Goal: Task Accomplishment & Management: Use online tool/utility

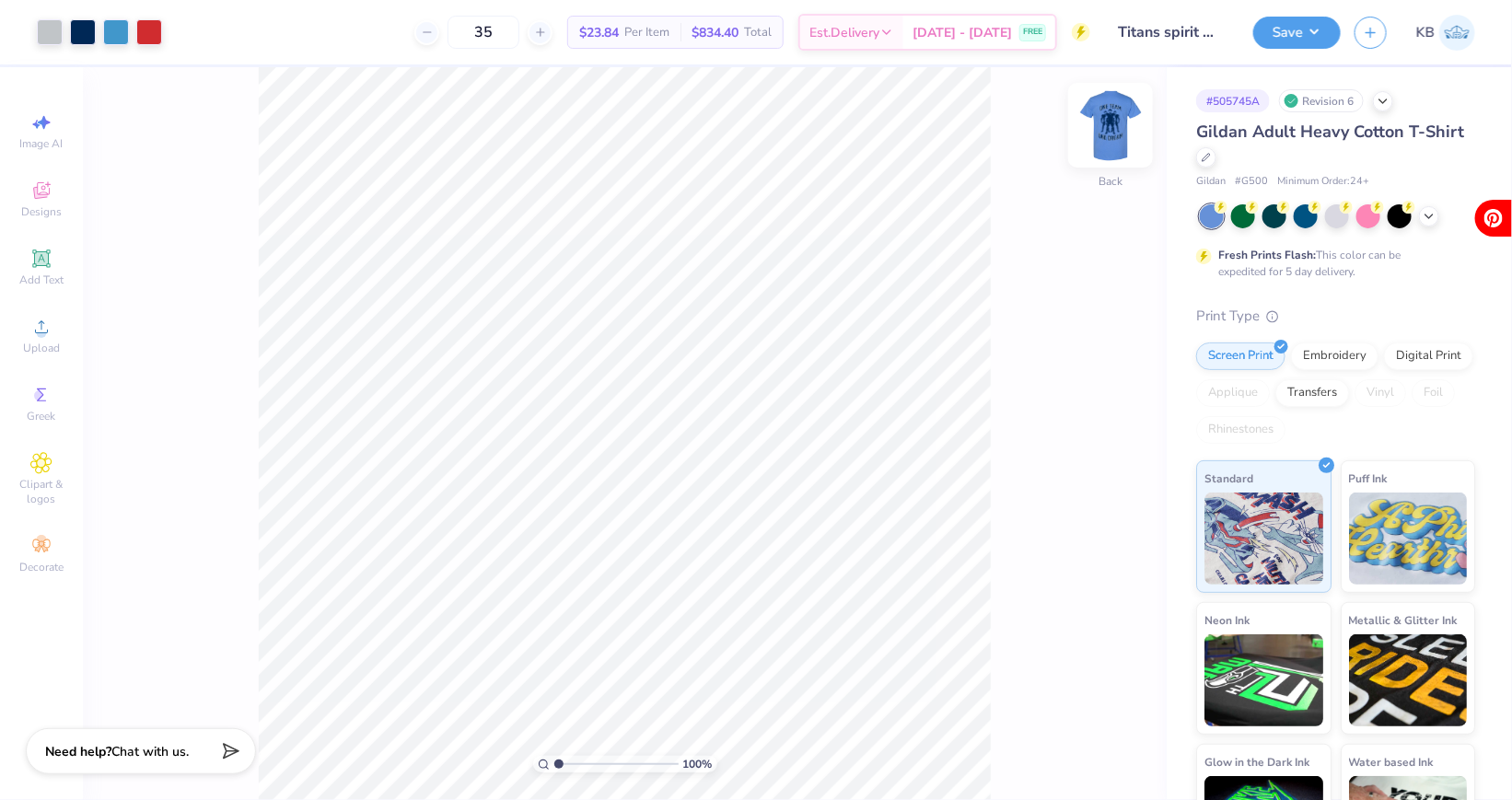
click at [1098, 142] on img at bounding box center [1111, 125] width 74 height 74
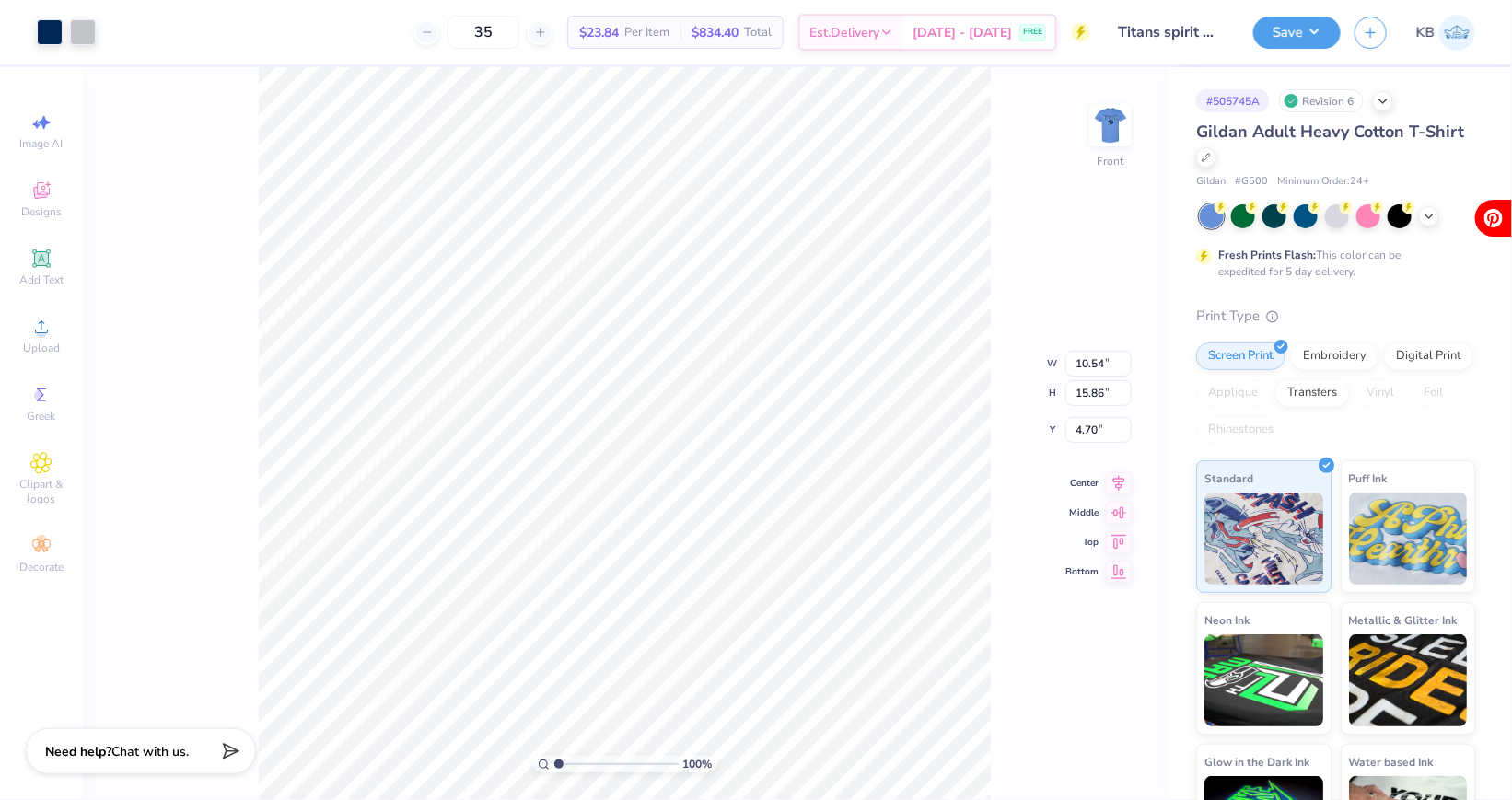
type input "6.04"
type input "5.88"
click at [1304, 39] on button "Save" at bounding box center [1297, 29] width 88 height 32
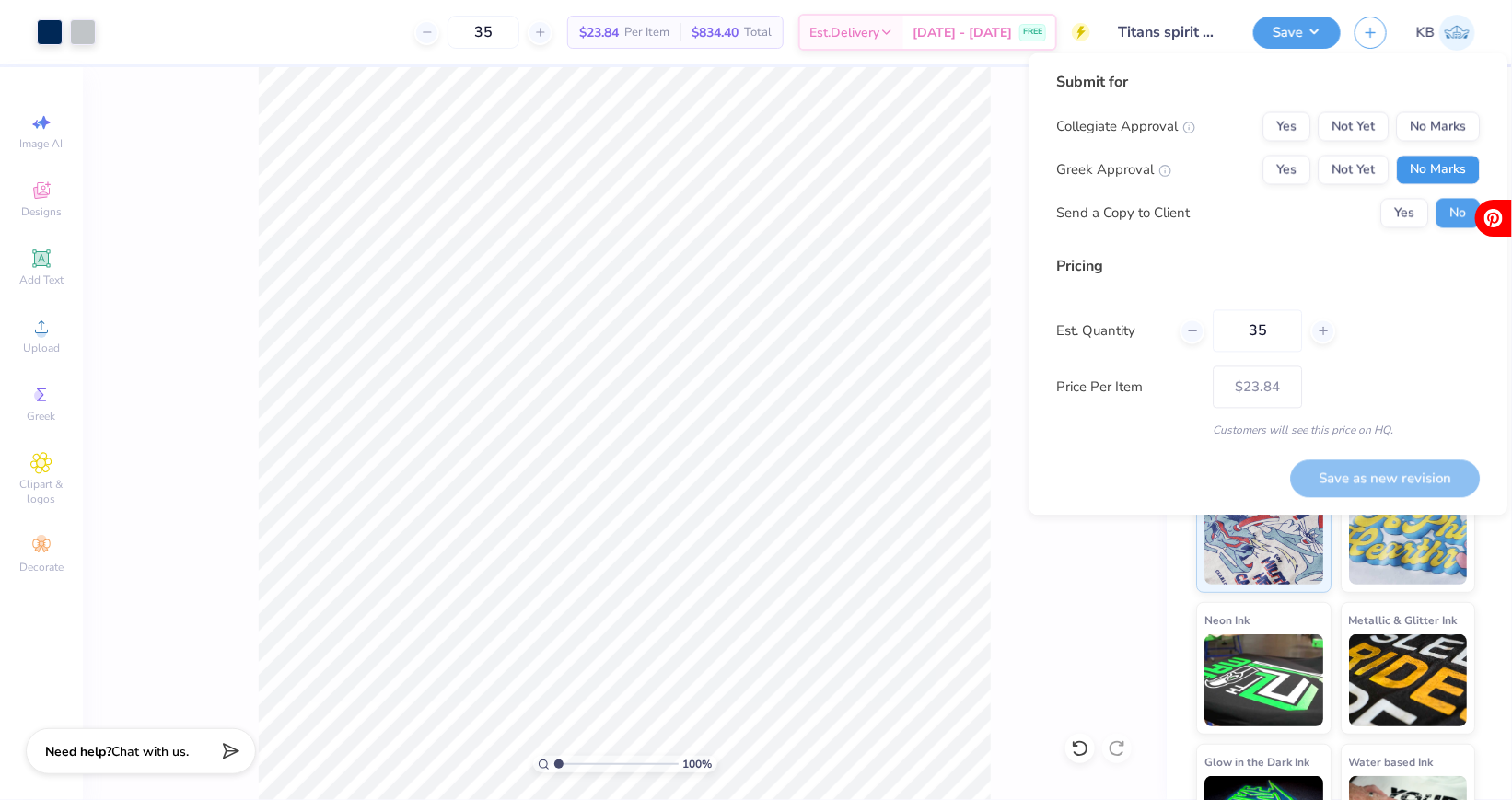
click at [1427, 157] on button "No Marks" at bounding box center [1438, 171] width 84 height 29
click at [1422, 131] on button "No Marks" at bounding box center [1438, 127] width 84 height 29
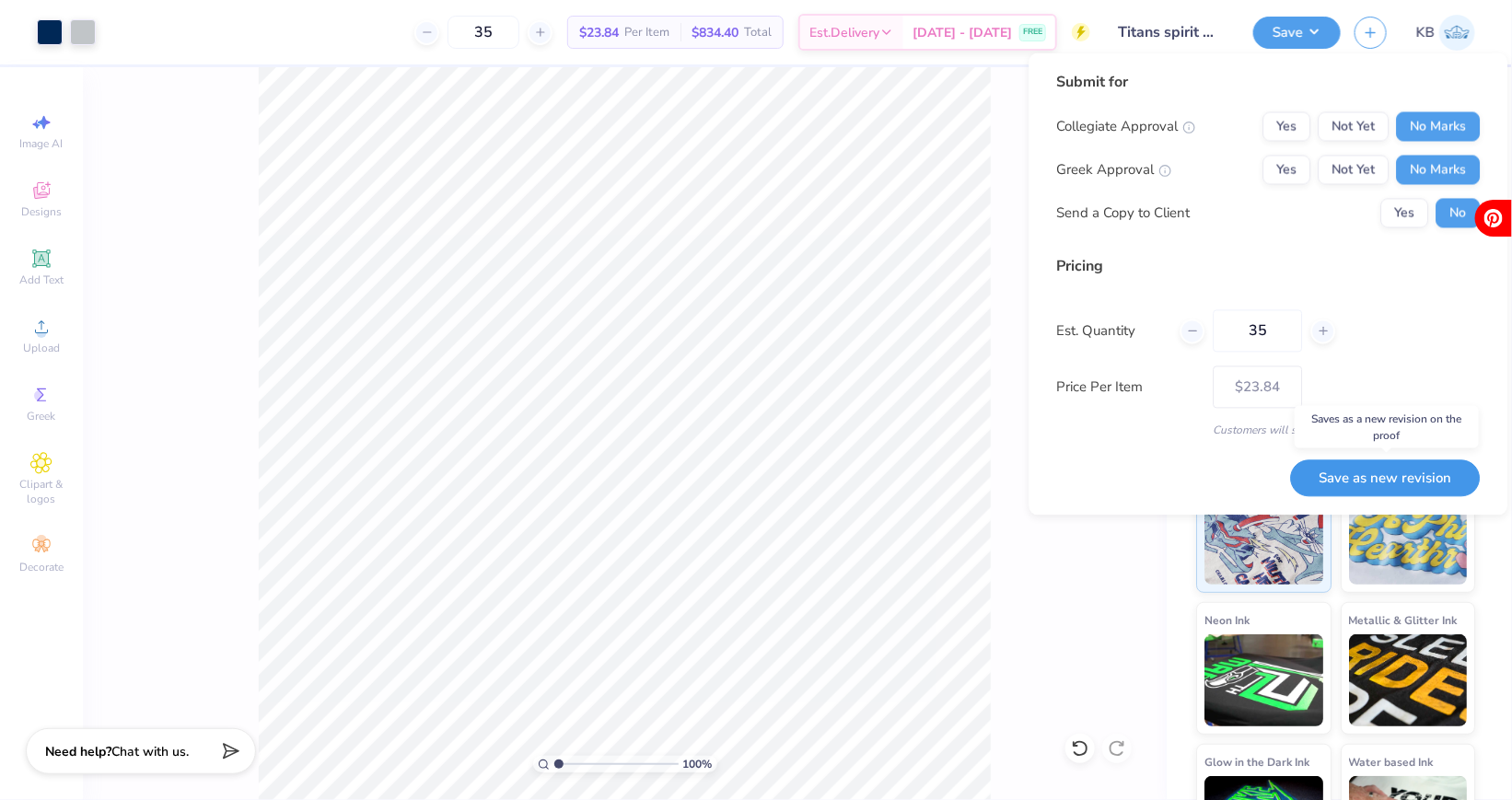
click at [1354, 467] on button "Save as new revision" at bounding box center [1387, 477] width 190 height 38
type input "$23.84"
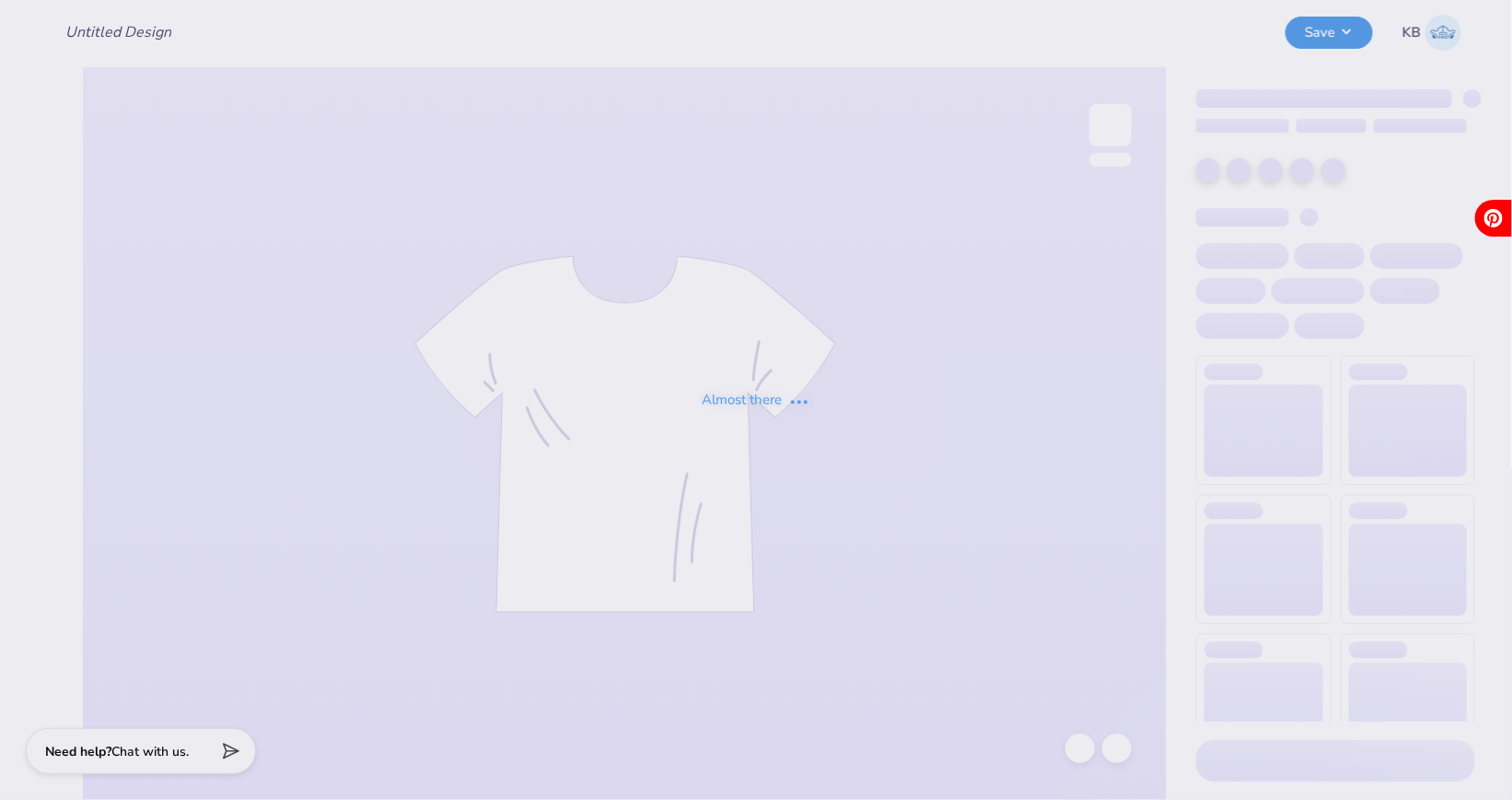
type input "Titans spirit wear"
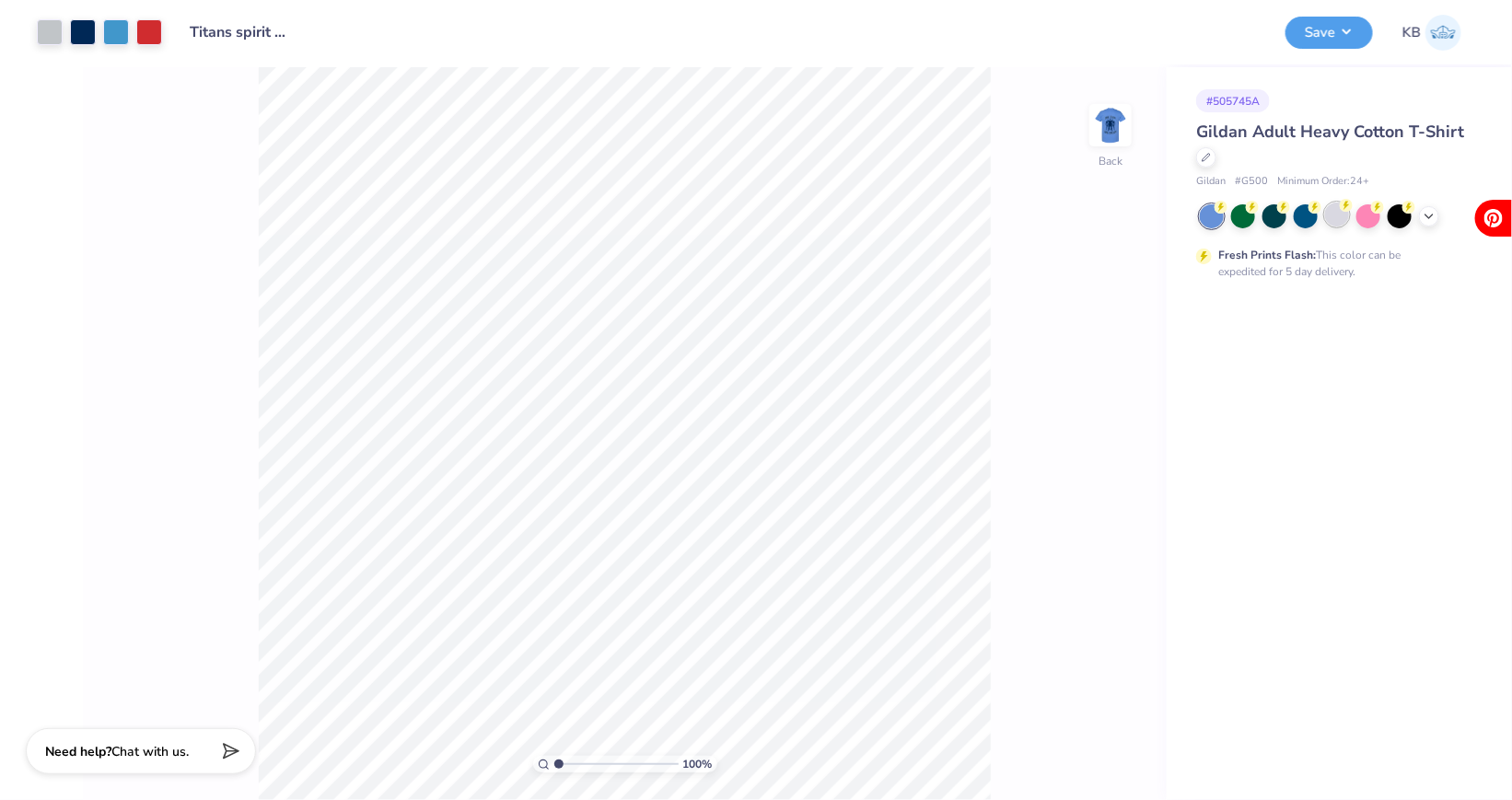
click at [1347, 218] on div at bounding box center [1338, 215] width 24 height 24
click at [1108, 137] on img at bounding box center [1111, 125] width 74 height 74
click at [1108, 137] on img at bounding box center [1111, 125] width 37 height 37
click at [1317, 35] on button "Save" at bounding box center [1329, 29] width 88 height 32
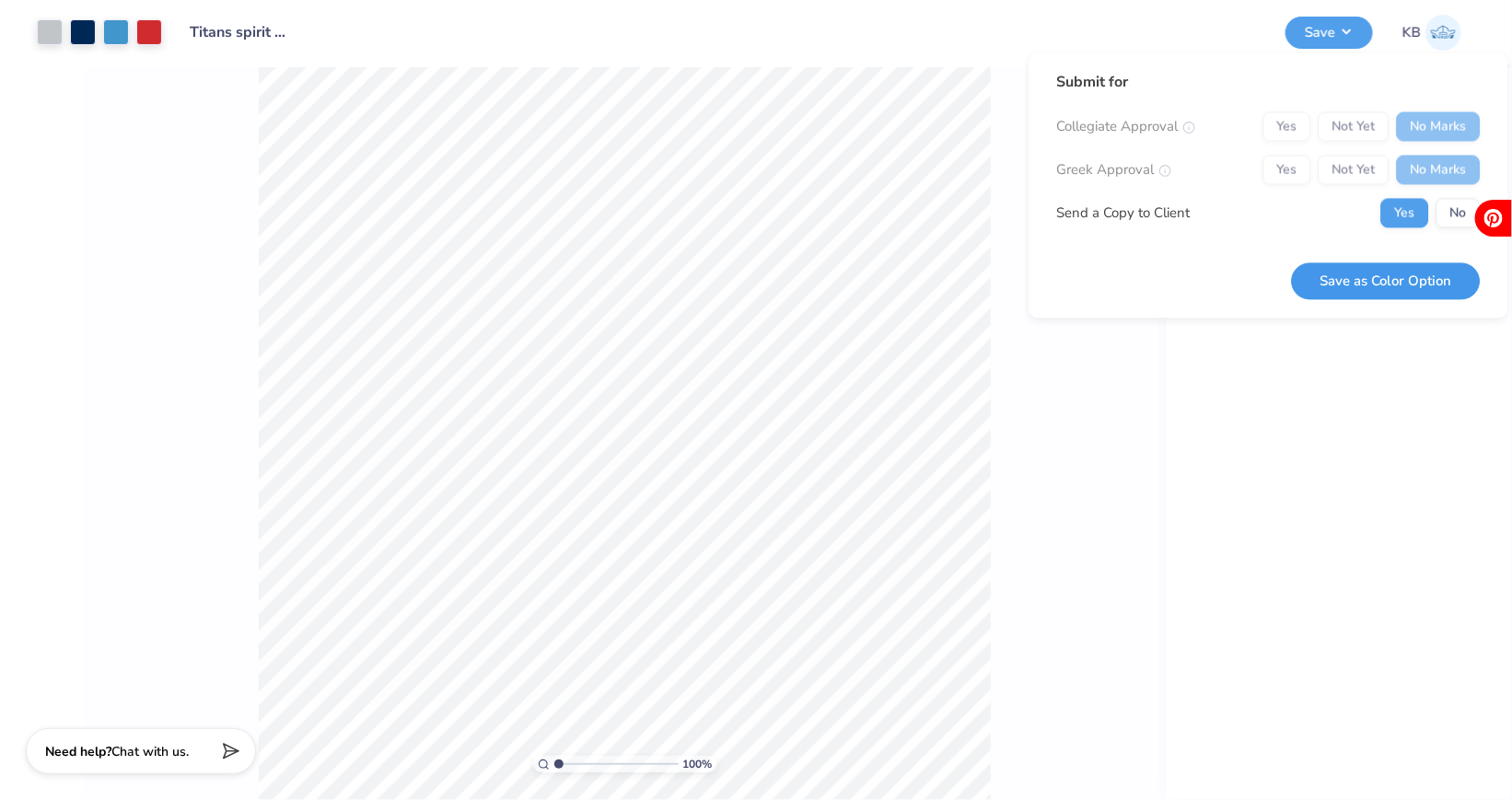
click at [1418, 279] on button "Save as Color Option" at bounding box center [1387, 281] width 189 height 38
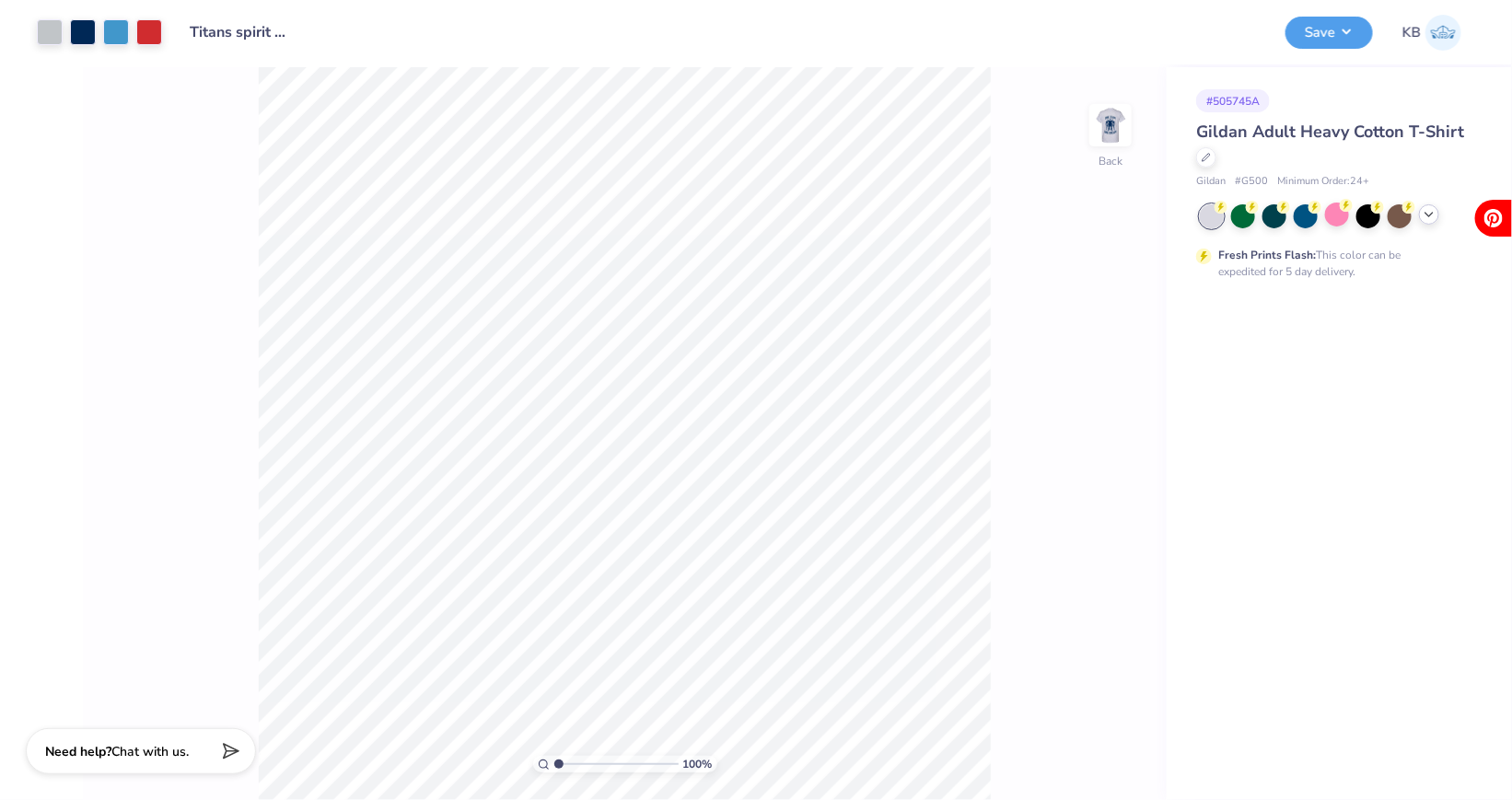
click at [1429, 218] on icon at bounding box center [1429, 215] width 15 height 15
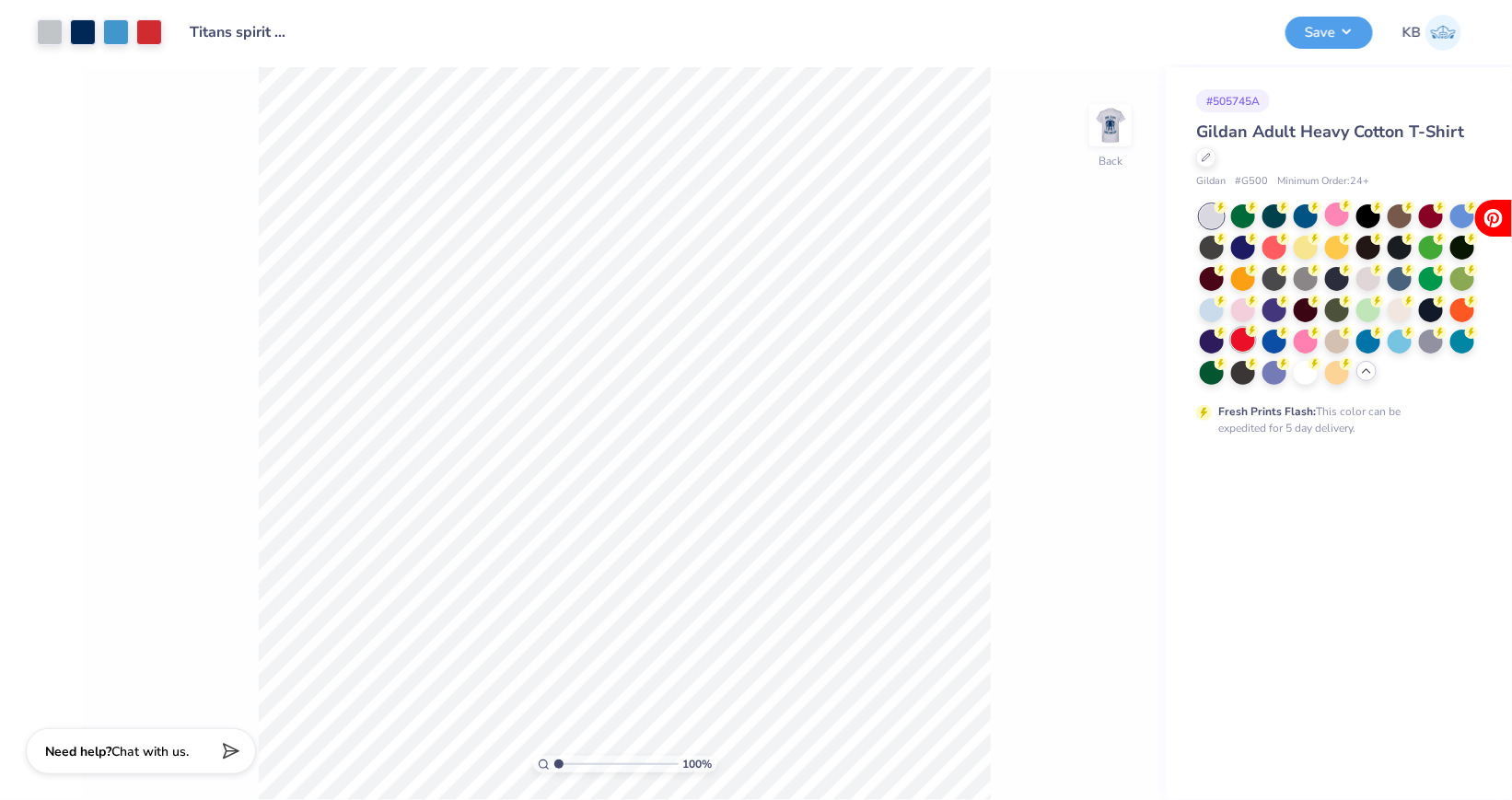
click at [1242, 340] on div at bounding box center [1244, 340] width 24 height 24
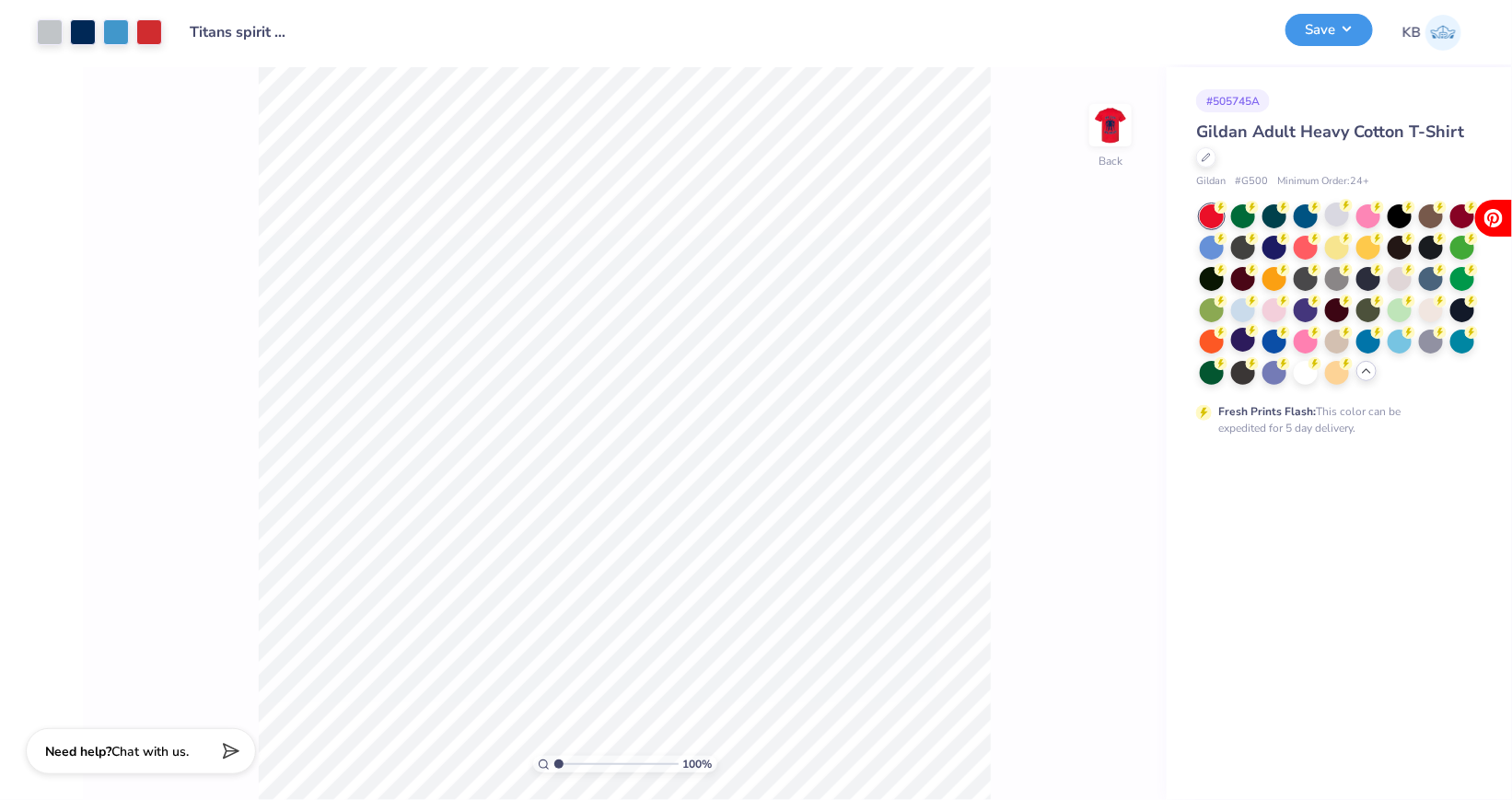
click at [1314, 42] on button "Save" at bounding box center [1329, 29] width 88 height 32
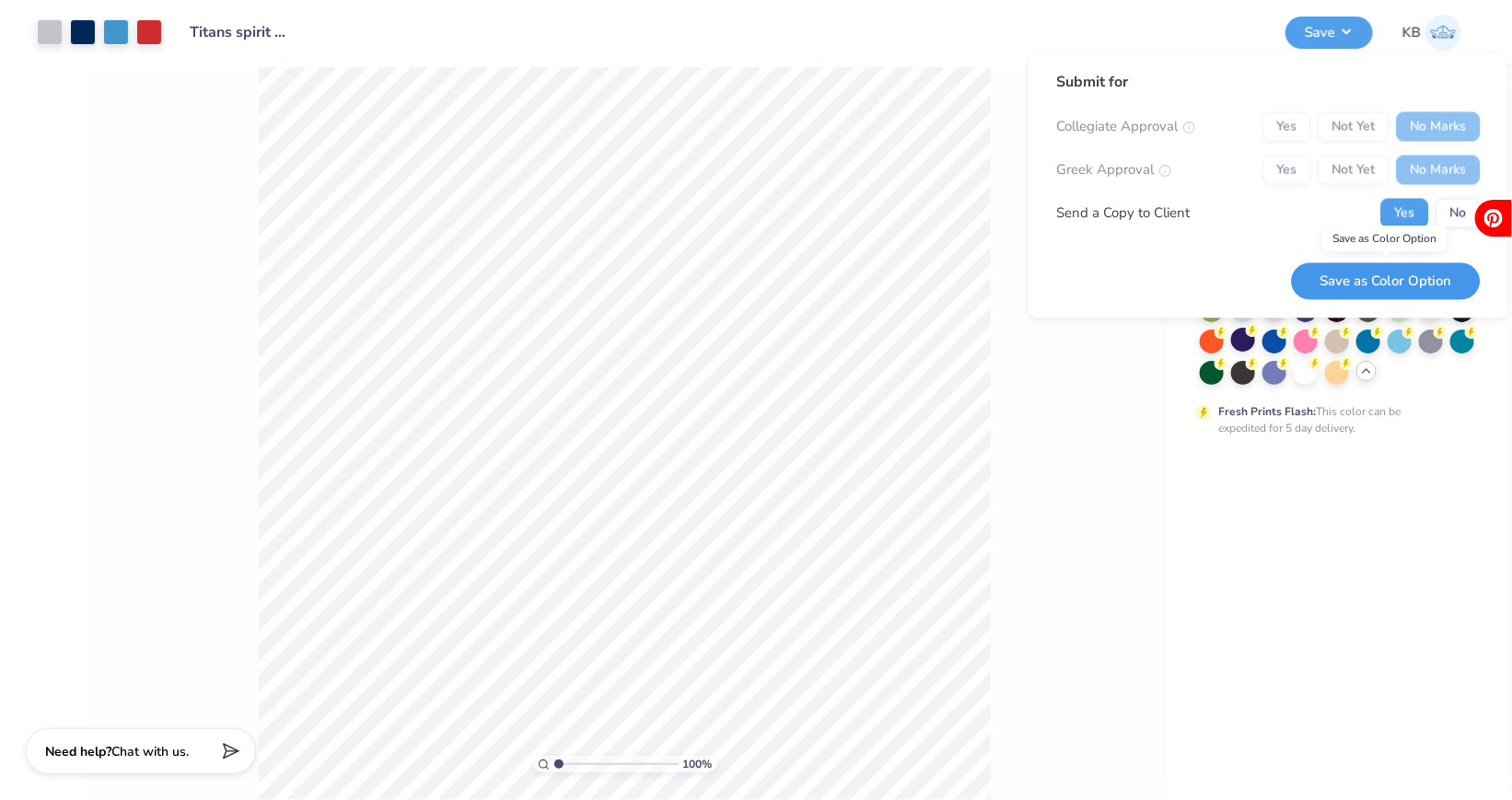
click at [1430, 270] on button "Save as Color Option" at bounding box center [1387, 281] width 189 height 38
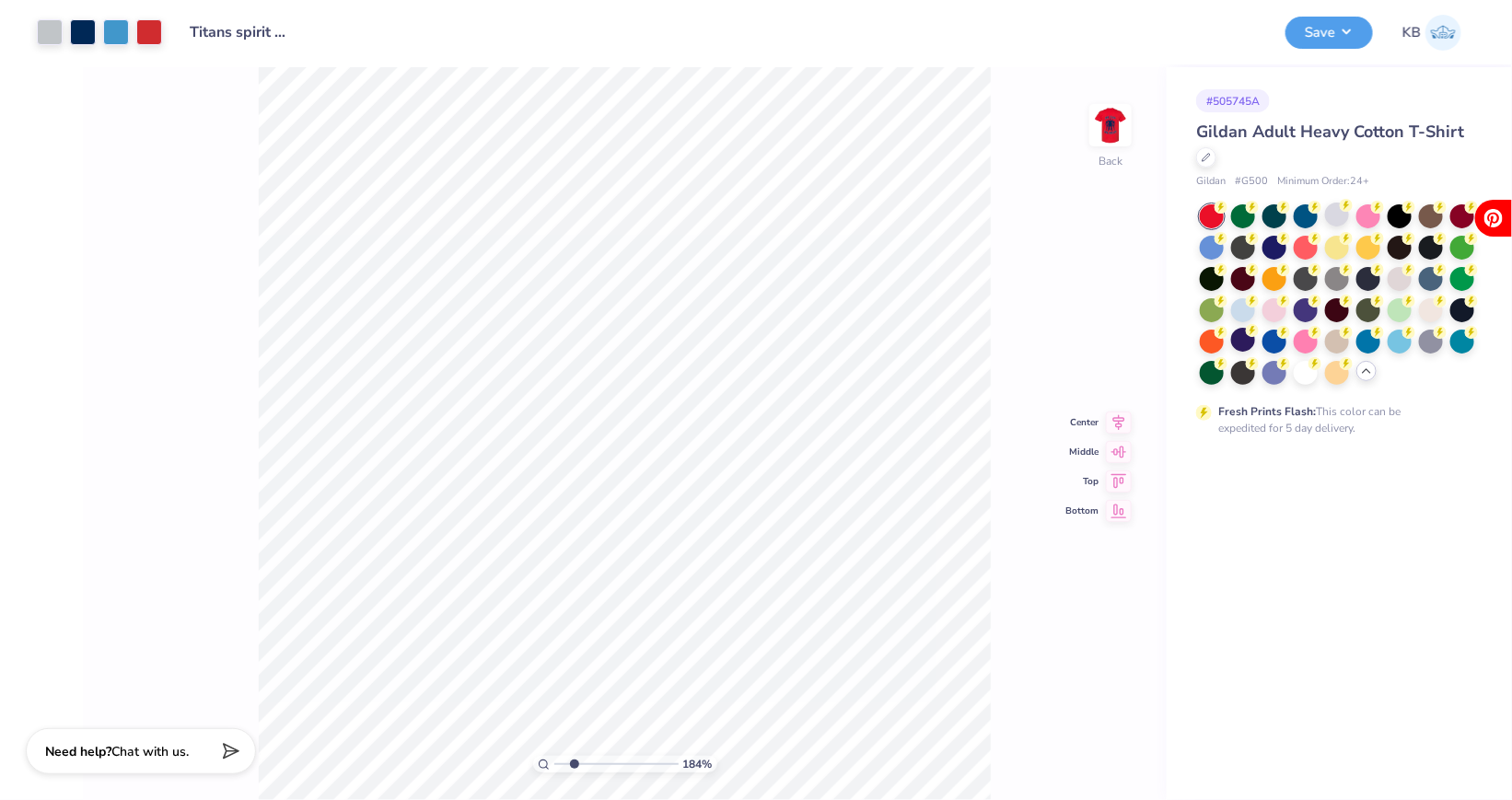
drag, startPoint x: 558, startPoint y: 766, endPoint x: 573, endPoint y: 768, distance: 15.1
type input "2.23"
click at [573, 768] on input "range" at bounding box center [616, 764] width 124 height 17
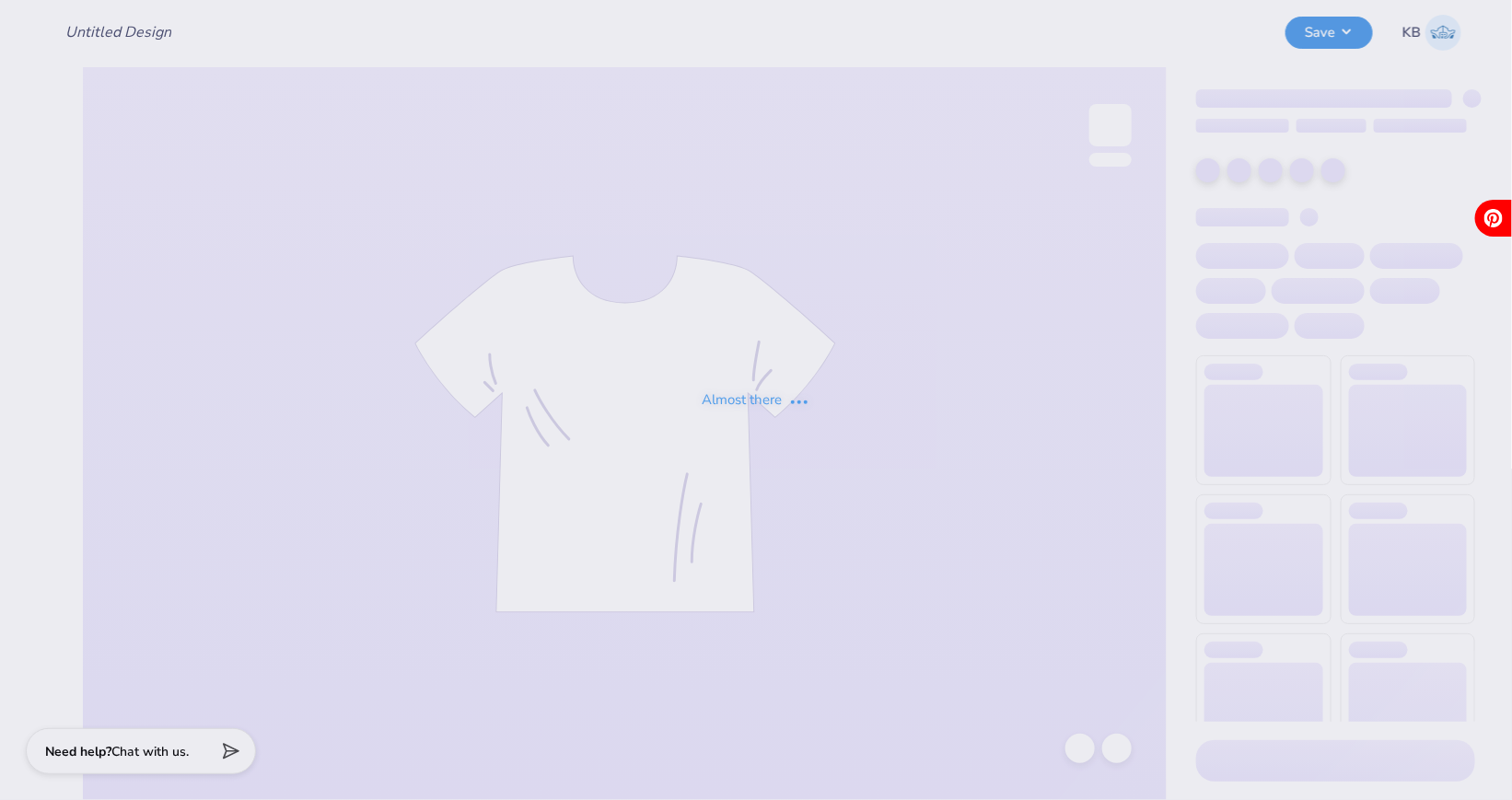
type input "Titans spirit wear"
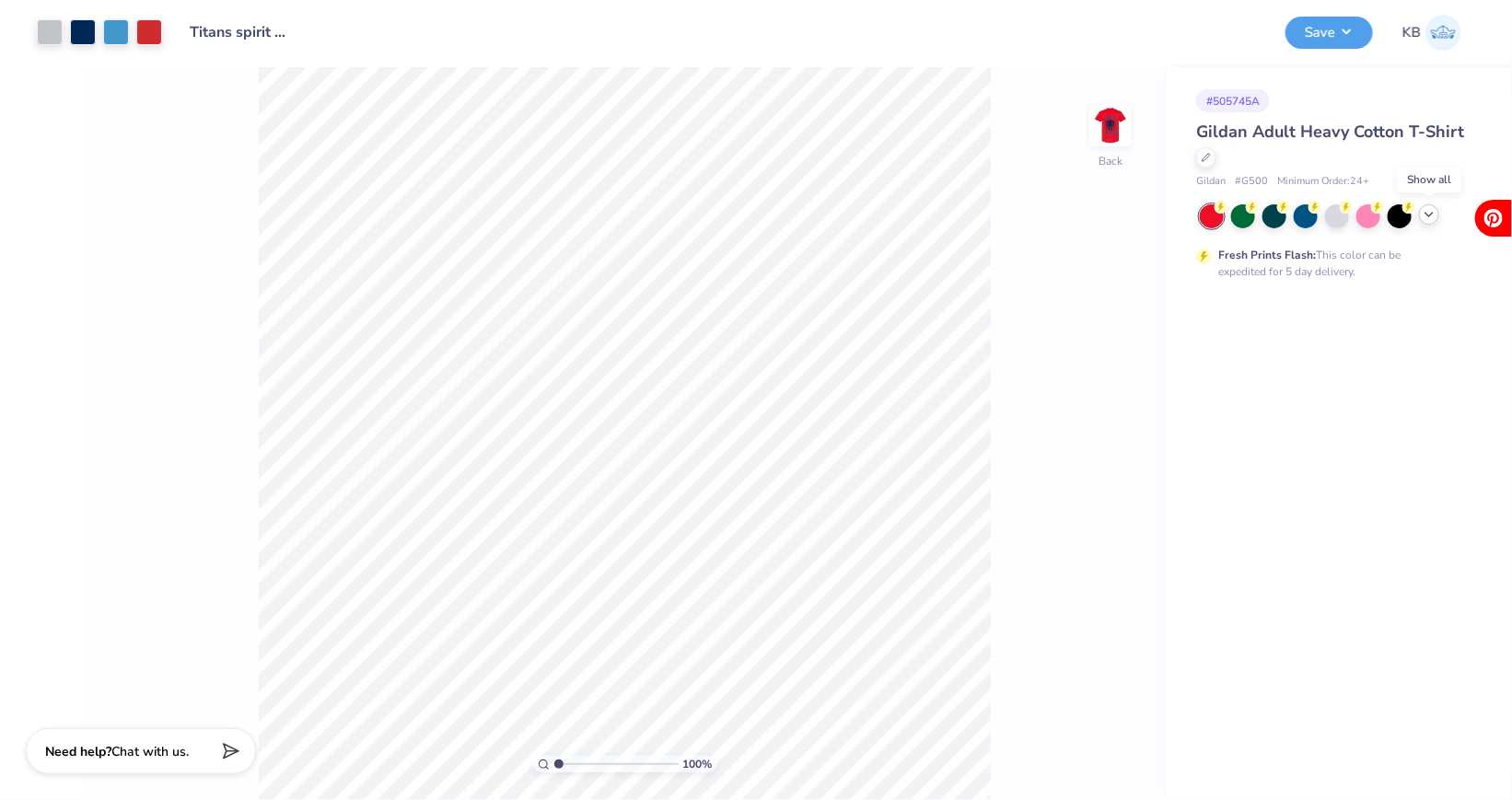
click at [1423, 219] on icon at bounding box center [1429, 215] width 15 height 15
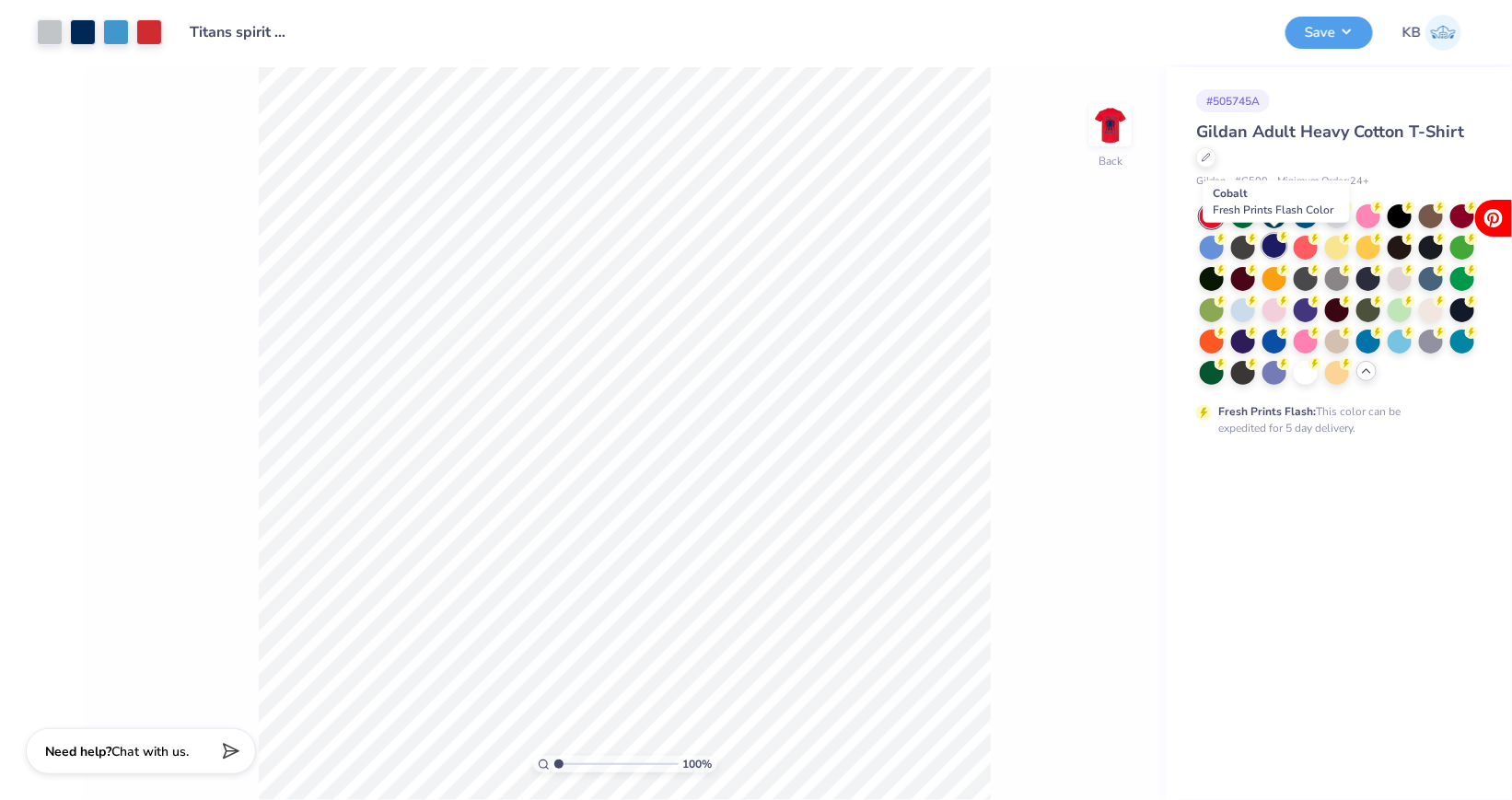
click at [1278, 246] on div at bounding box center [1275, 246] width 24 height 24
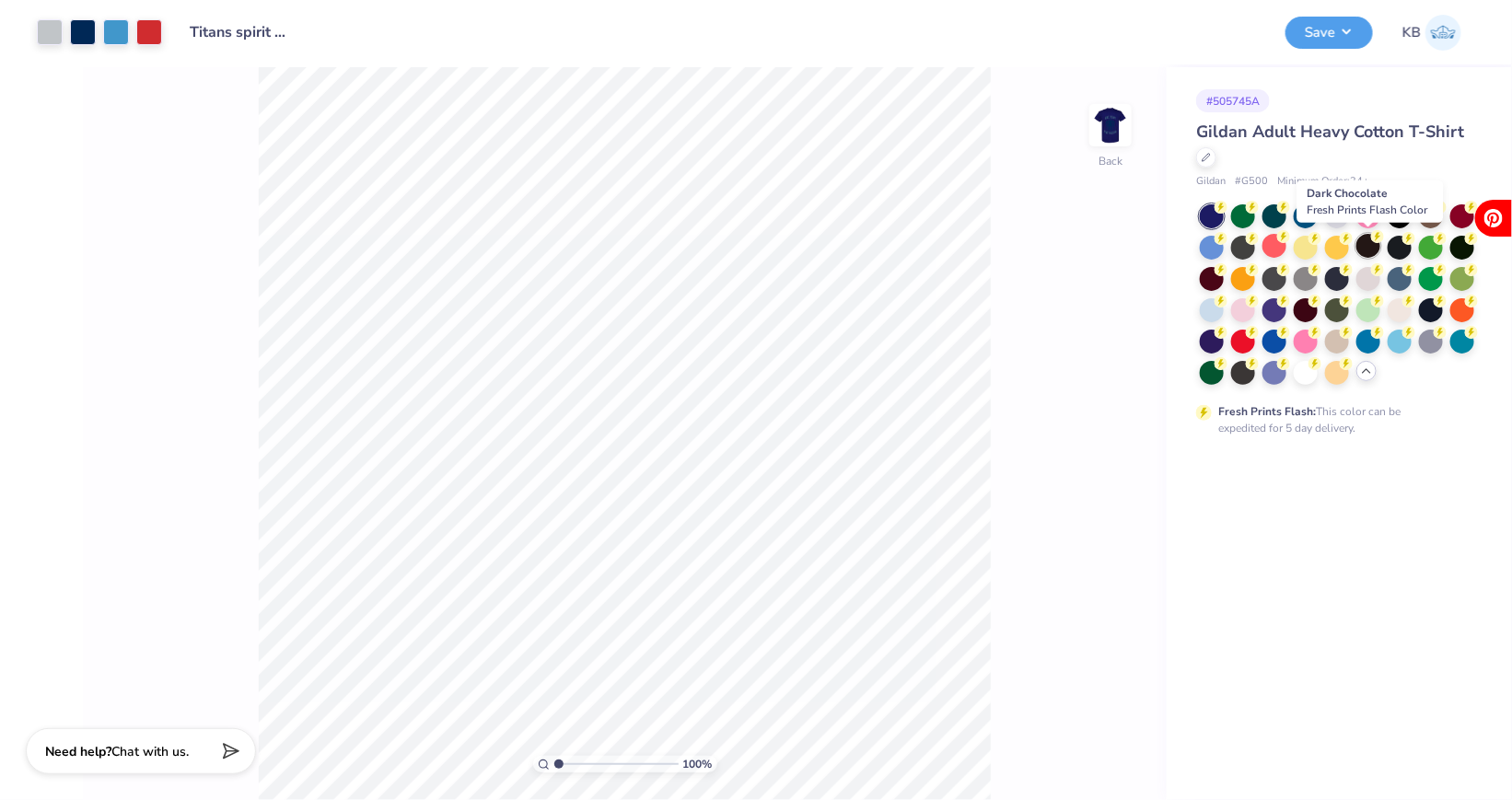
click at [1372, 249] on div at bounding box center [1369, 246] width 24 height 24
click at [1340, 276] on div at bounding box center [1338, 277] width 24 height 24
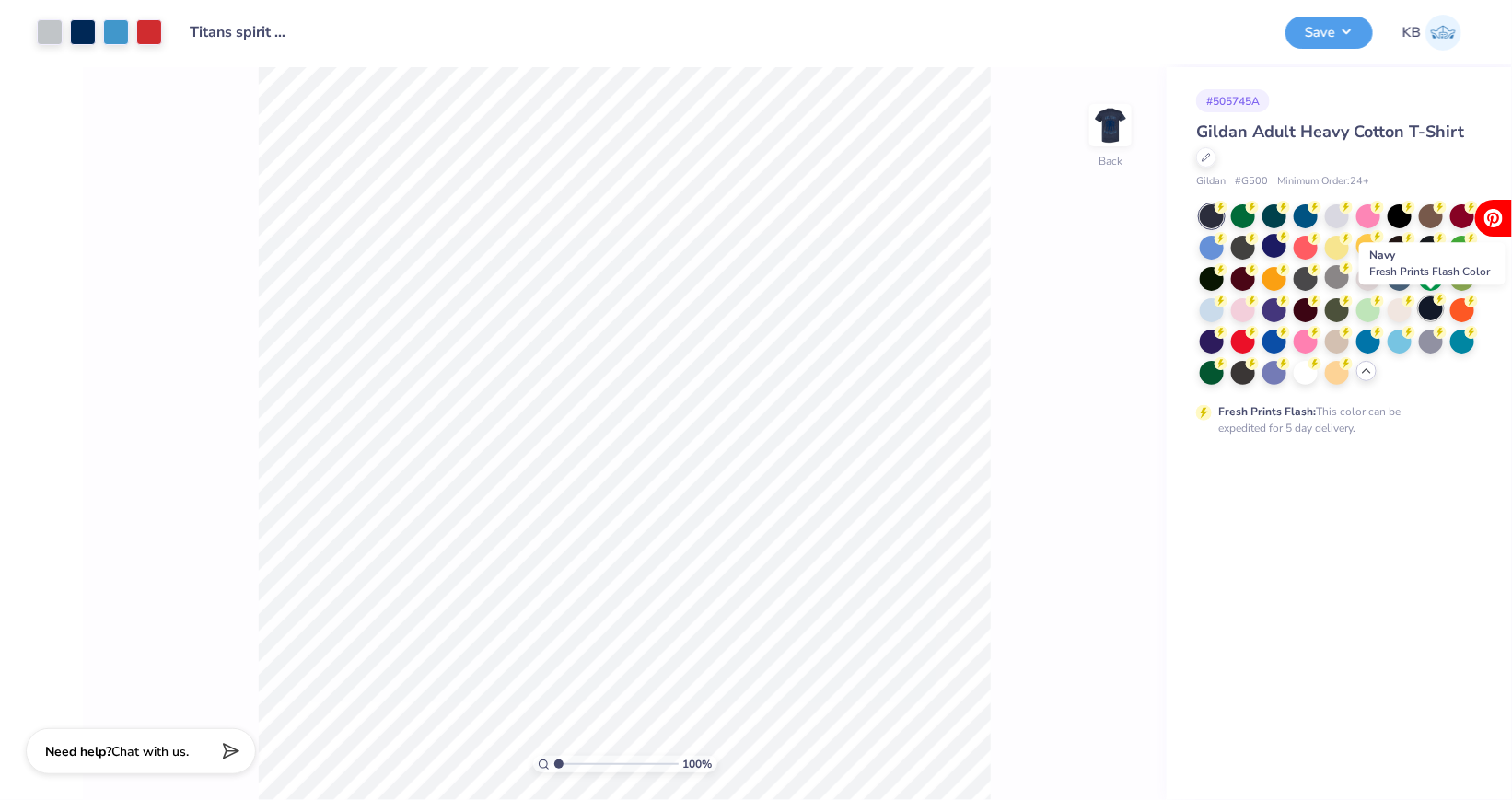
click at [1435, 315] on div at bounding box center [1431, 309] width 24 height 24
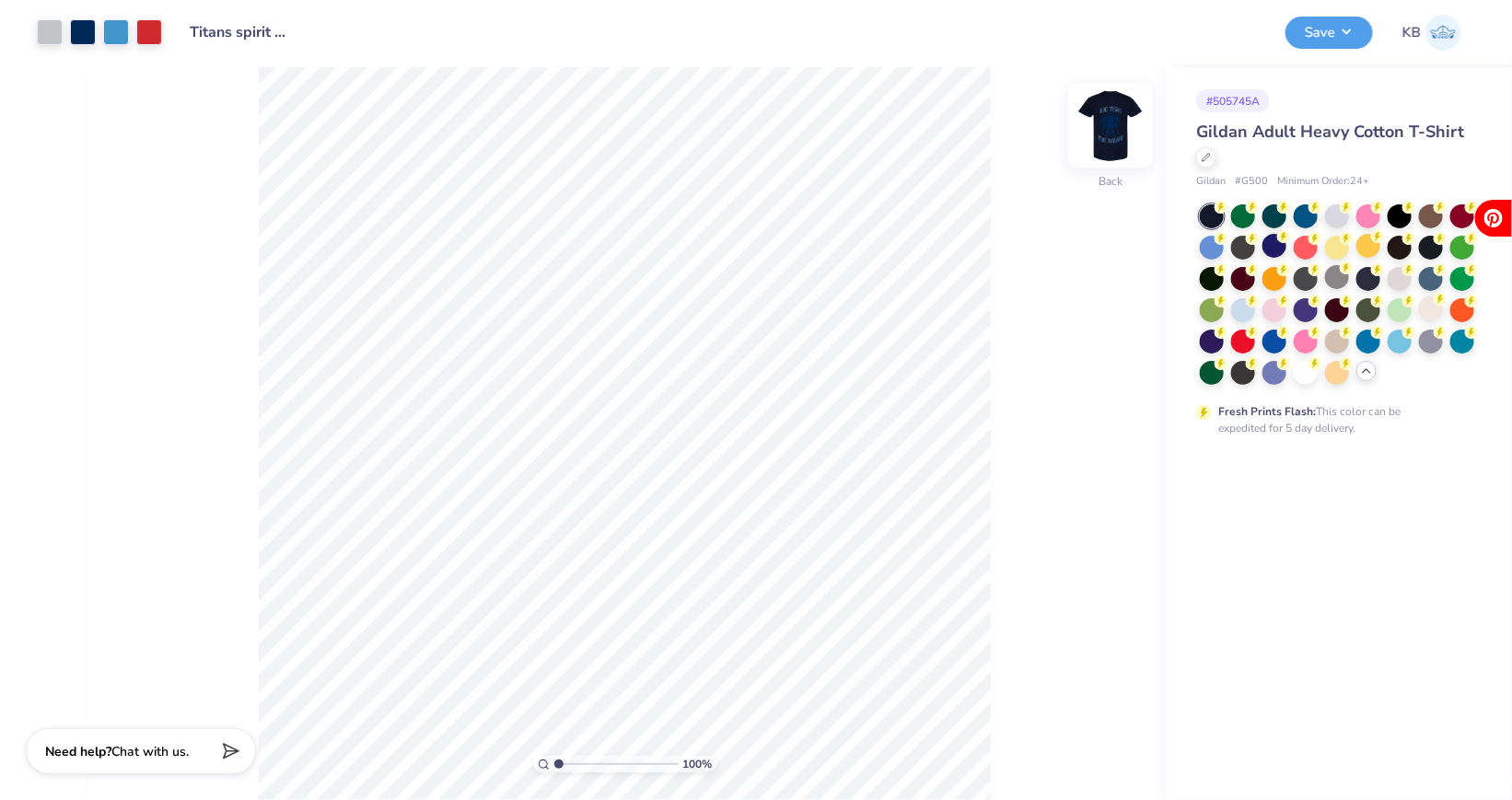
click at [1110, 111] on img at bounding box center [1111, 125] width 74 height 74
click at [1110, 111] on img at bounding box center [1111, 125] width 37 height 37
click at [1365, 278] on div at bounding box center [1369, 277] width 24 height 24
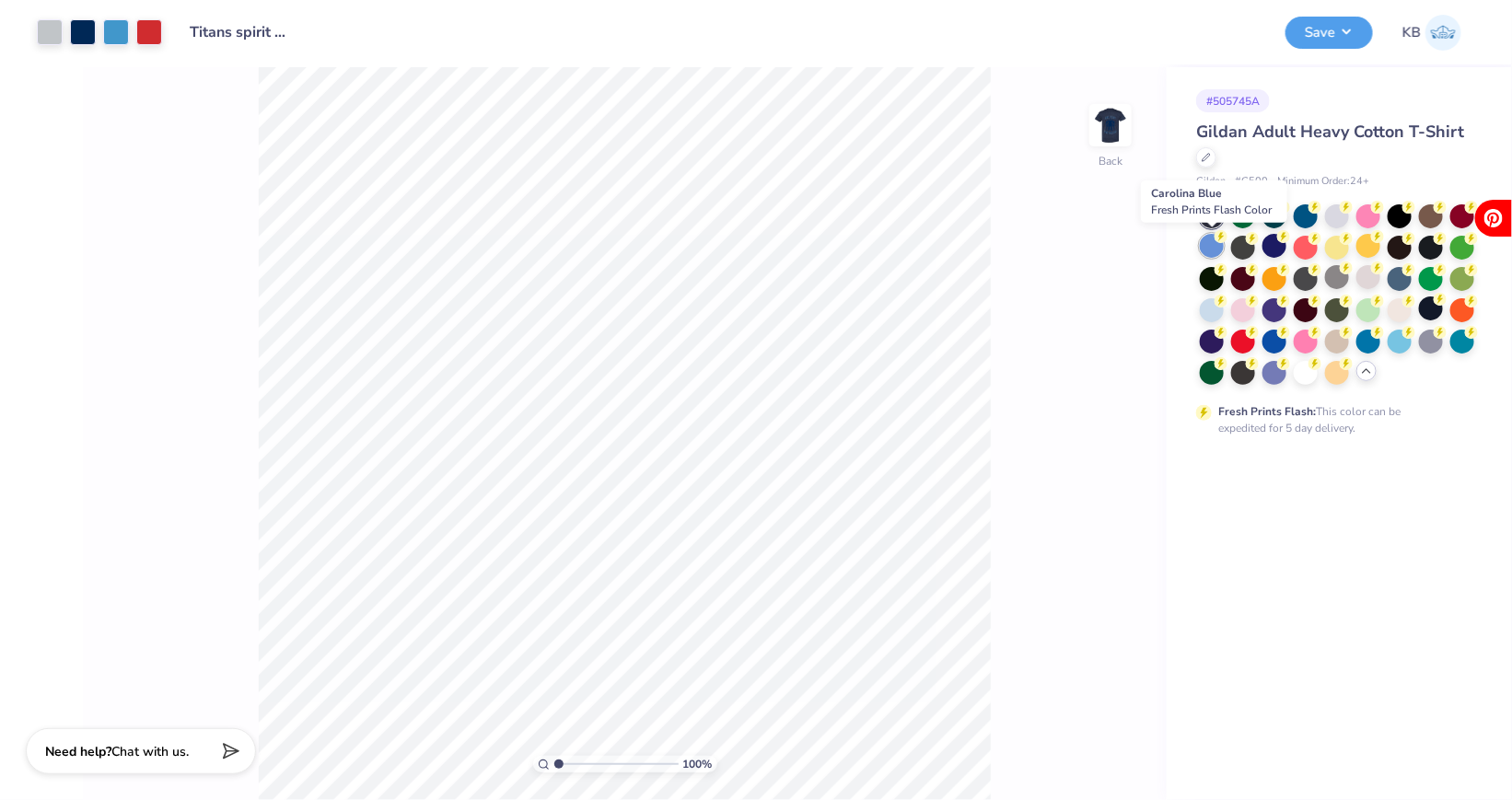
click at [1217, 253] on div at bounding box center [1212, 246] width 24 height 24
